Goal: Transaction & Acquisition: Purchase product/service

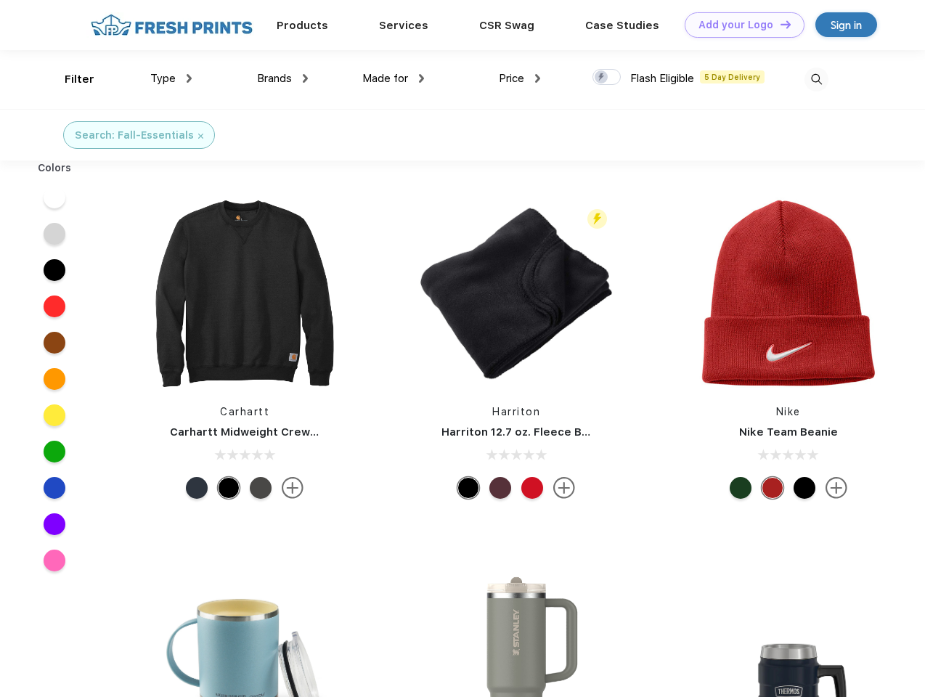
scroll to position [1, 0]
click at [739, 25] on link "Add your Logo Design Tool" at bounding box center [745, 24] width 120 height 25
click at [0, 0] on div "Design Tool" at bounding box center [0, 0] width 0 height 0
click at [779, 24] on link "Add your Logo Design Tool" at bounding box center [745, 24] width 120 height 25
click at [70, 79] on div "Filter" at bounding box center [80, 79] width 30 height 17
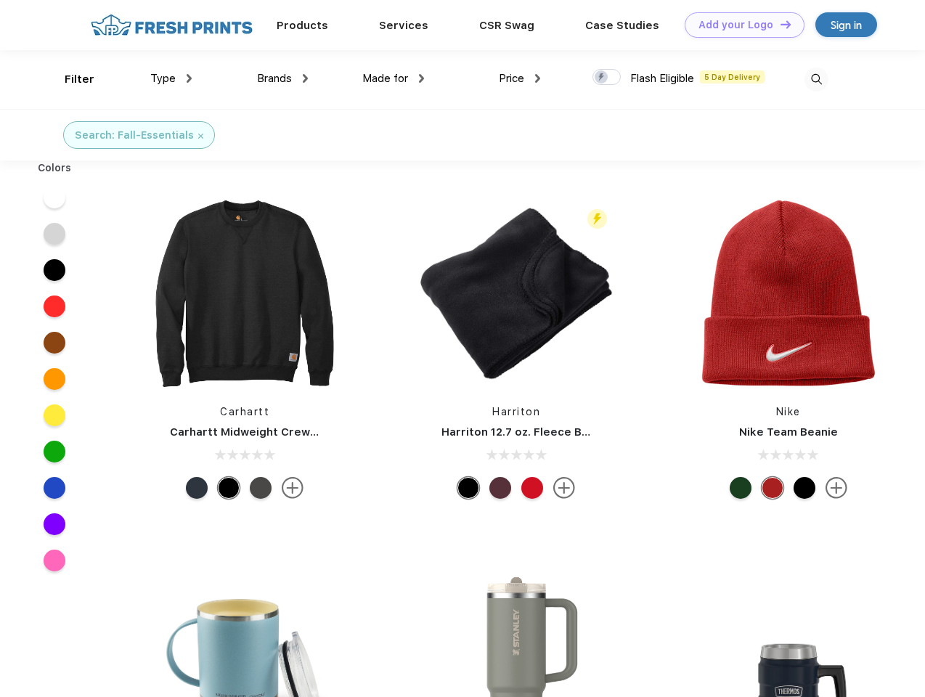
click at [171, 78] on span "Type" at bounding box center [162, 78] width 25 height 13
click at [283, 78] on span "Brands" at bounding box center [274, 78] width 35 height 13
click at [394, 78] on span "Made for" at bounding box center [385, 78] width 46 height 13
click at [520, 78] on span "Price" at bounding box center [511, 78] width 25 height 13
click at [607, 78] on div at bounding box center [607, 77] width 28 height 16
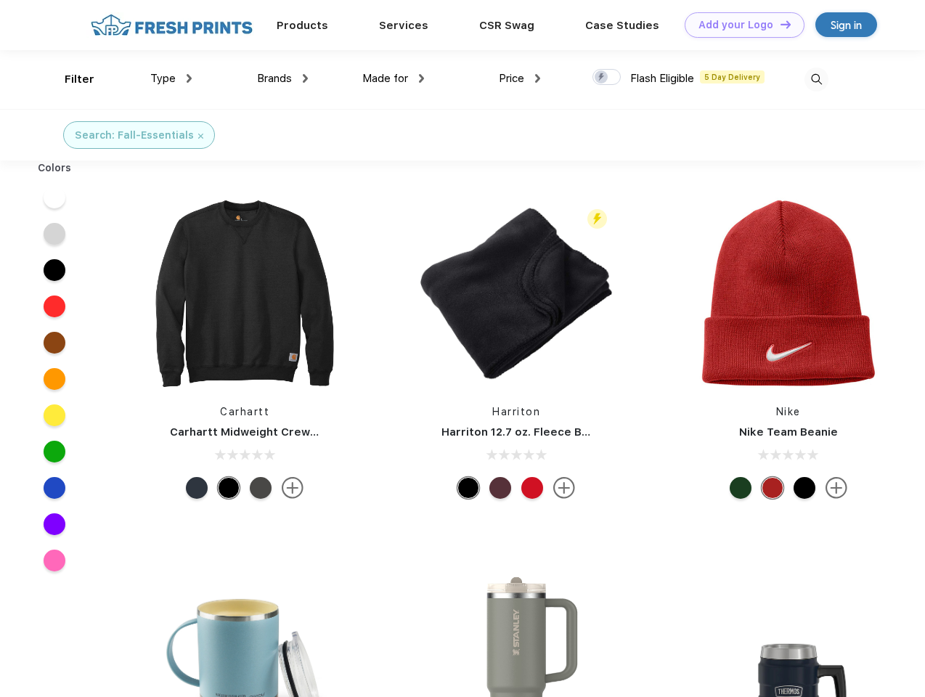
click at [602, 78] on input "checkbox" at bounding box center [597, 72] width 9 height 9
click at [816, 79] on img at bounding box center [817, 80] width 24 height 24
